Goal: Find specific page/section: Find specific page/section

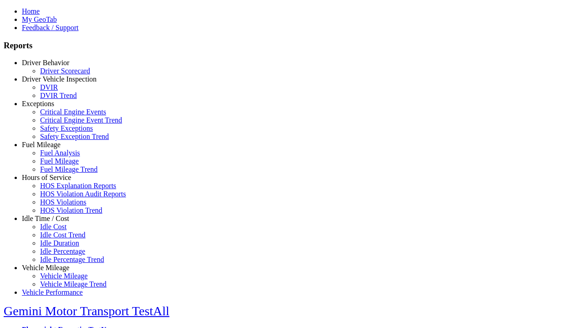
click at [52, 222] on link "Idle Time / Cost" at bounding box center [45, 219] width 47 height 8
click at [59, 231] on link "Idle Cost" at bounding box center [53, 227] width 26 height 8
select select "**********"
type input "**********"
